Goal: Navigation & Orientation: Find specific page/section

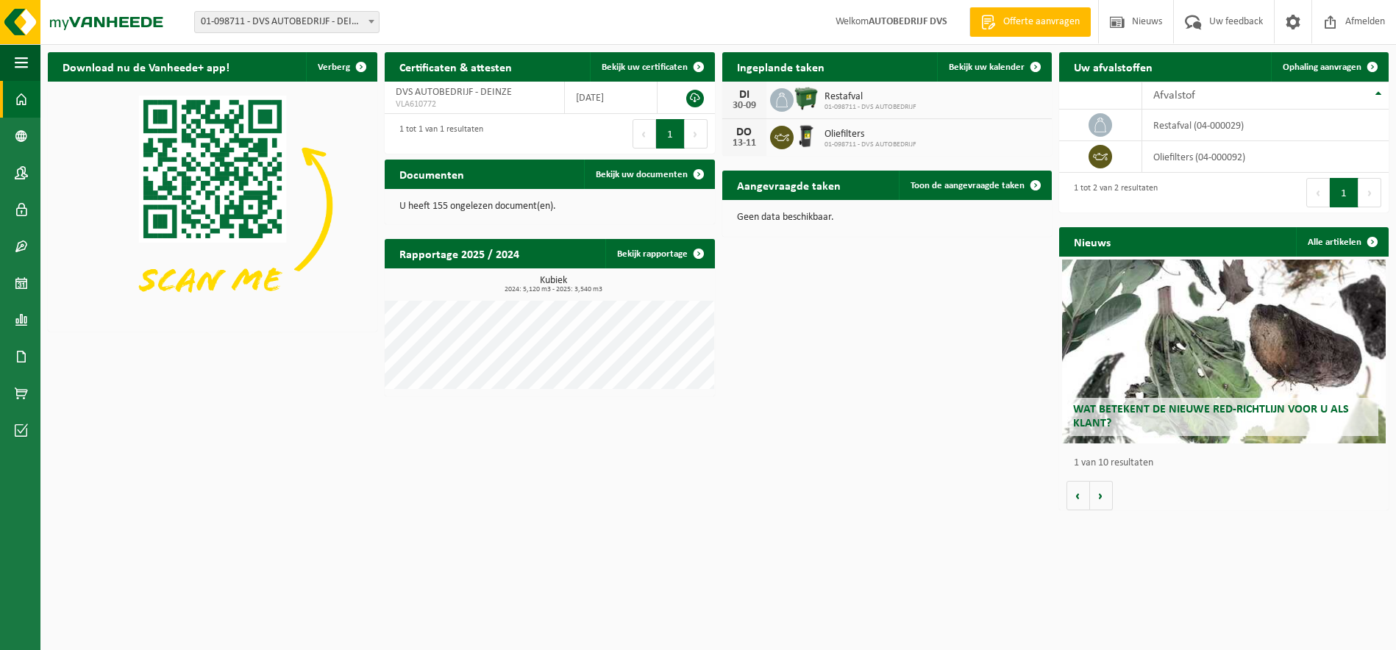
click at [782, 140] on icon at bounding box center [781, 137] width 15 height 15
click at [804, 139] on img at bounding box center [805, 136] width 25 height 25
click at [776, 142] on icon at bounding box center [781, 137] width 15 height 15
click at [1003, 68] on span "Bekijk uw kalender" at bounding box center [987, 68] width 76 height 10
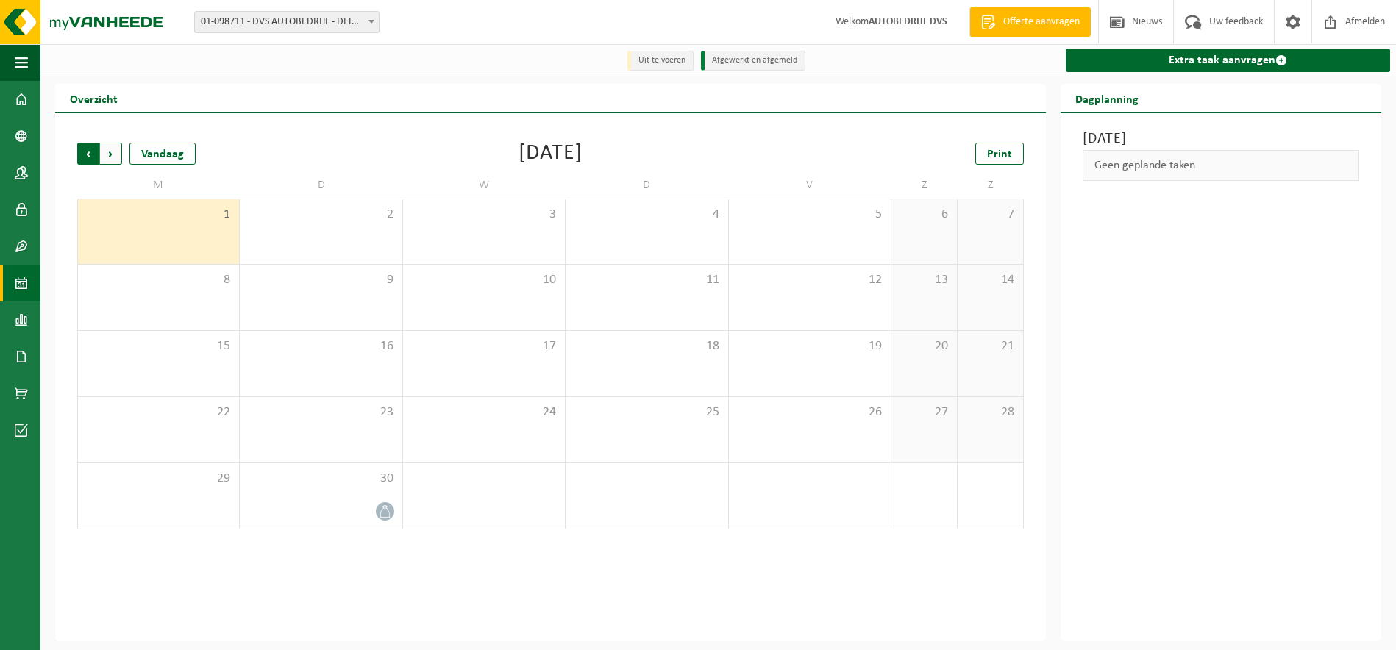
click at [118, 157] on span "Volgende" at bounding box center [111, 154] width 22 height 22
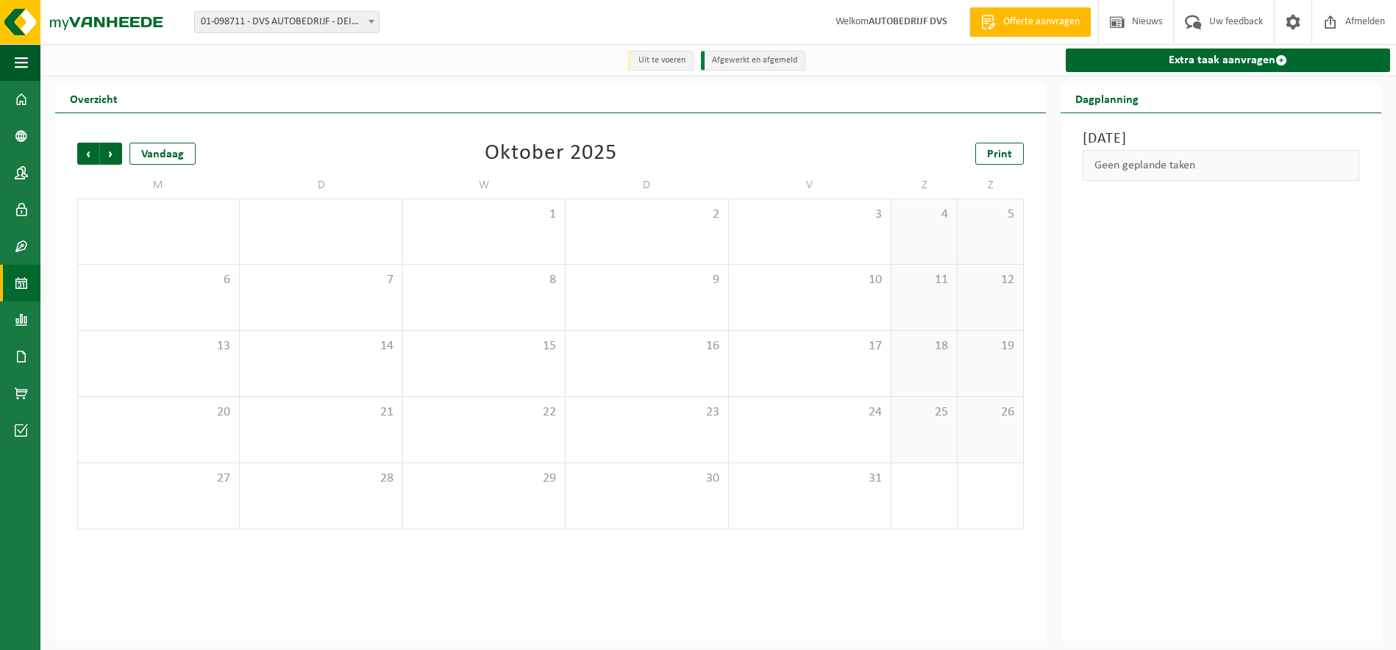
click at [118, 157] on span "Volgende" at bounding box center [111, 154] width 22 height 22
click at [109, 157] on span "Volgende" at bounding box center [111, 154] width 22 height 22
click at [83, 159] on span "Vorige" at bounding box center [88, 154] width 22 height 22
click at [82, 159] on span "Vorige" at bounding box center [88, 154] width 22 height 22
